Goal: Download file/media

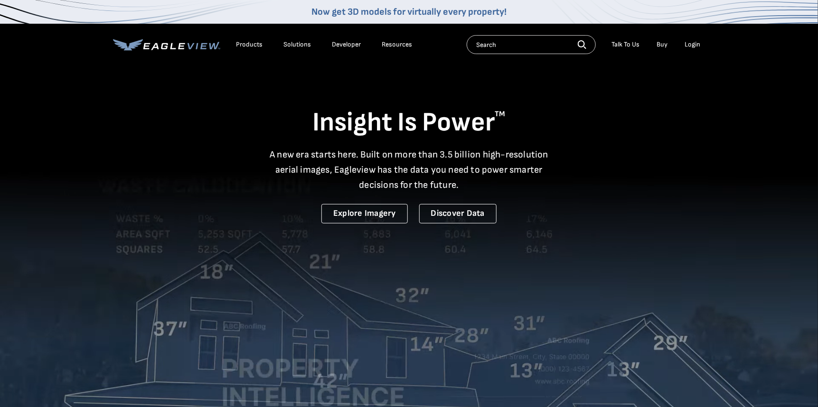
click at [687, 45] on div "Login" at bounding box center [693, 44] width 16 height 9
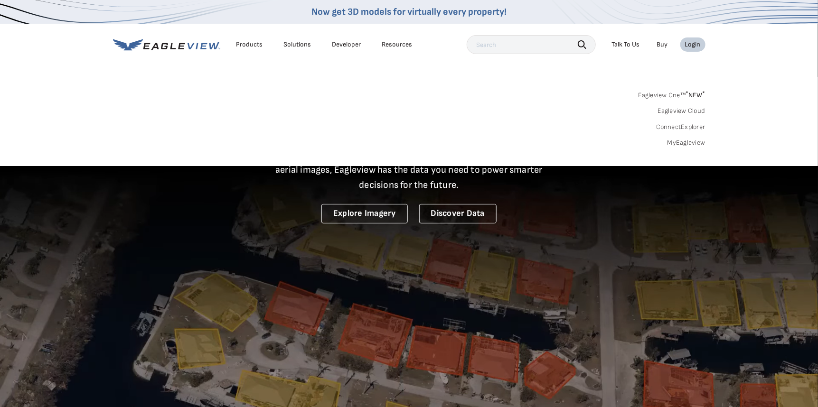
click at [697, 45] on div "Login" at bounding box center [693, 44] width 16 height 9
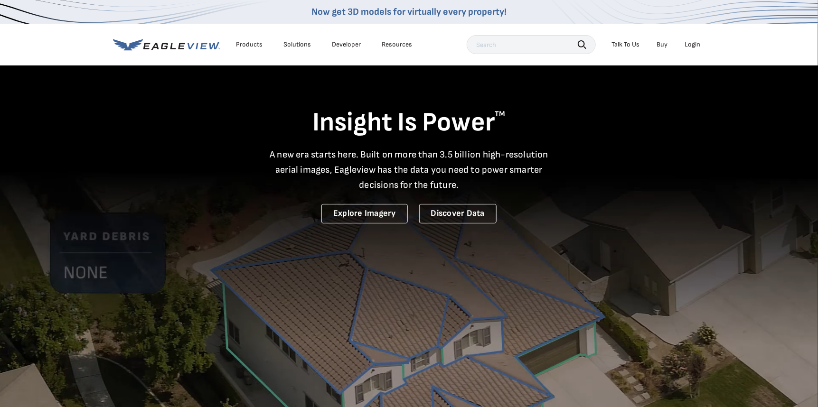
click at [697, 45] on div "Login" at bounding box center [693, 44] width 16 height 9
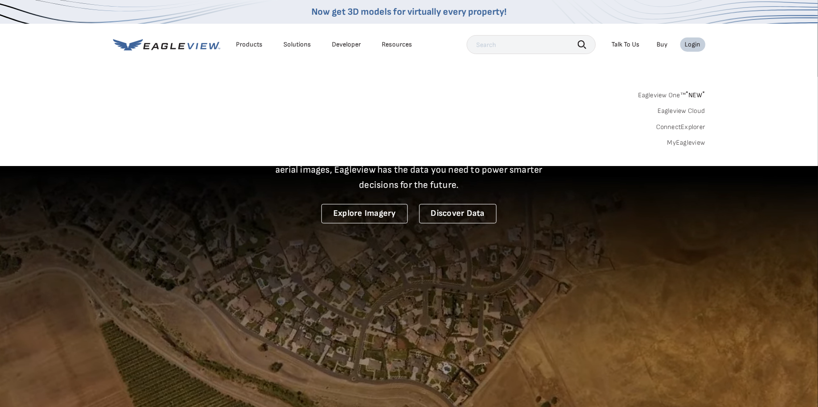
click at [693, 43] on div "Login" at bounding box center [693, 44] width 16 height 9
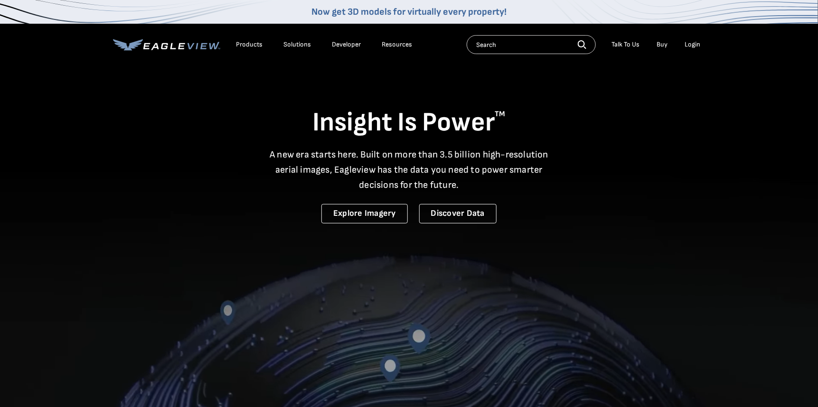
click at [691, 41] on div "Login" at bounding box center [693, 44] width 16 height 9
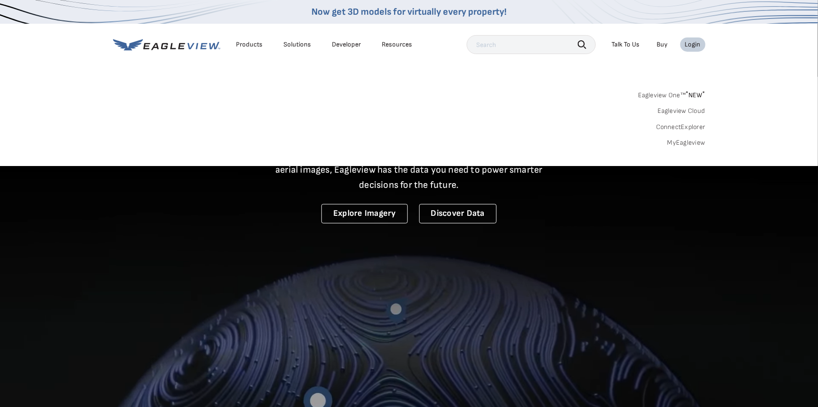
click at [684, 142] on link "MyEagleview" at bounding box center [687, 143] width 38 height 9
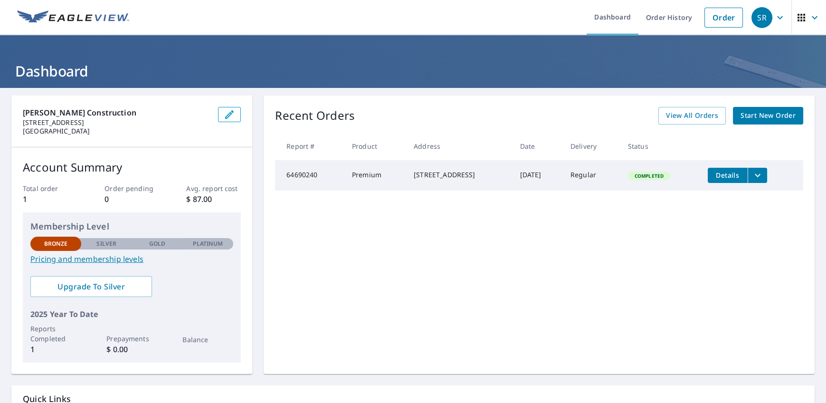
click at [721, 170] on span "Details" at bounding box center [727, 174] width 28 height 9
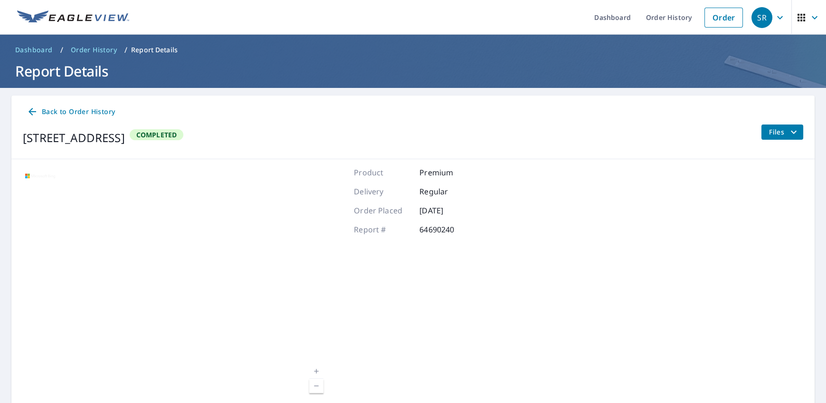
click at [769, 129] on span "Files" at bounding box center [784, 131] width 30 height 11
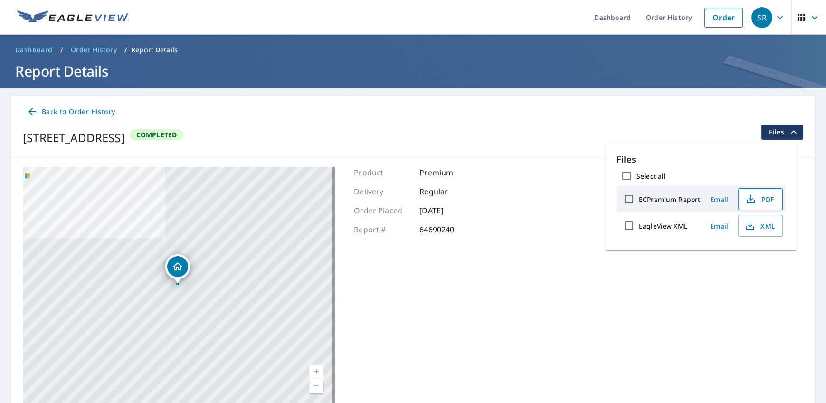
click at [760, 197] on span "PDF" at bounding box center [759, 198] width 30 height 11
